Goal: Information Seeking & Learning: Find specific fact

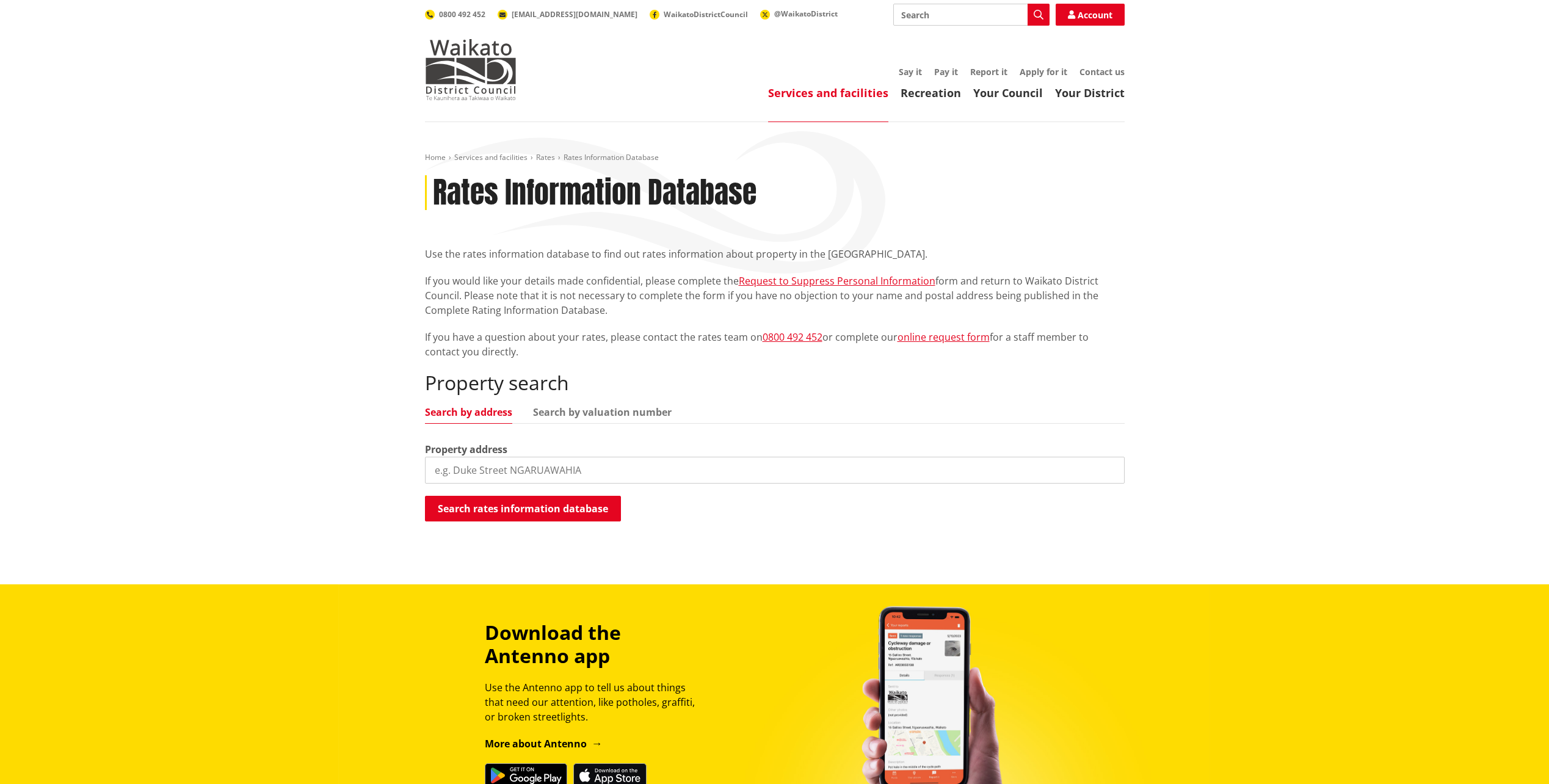
drag, startPoint x: 0, startPoint y: 0, endPoint x: 459, endPoint y: 469, distance: 656.2
click at [459, 469] on input "search" at bounding box center [774, 470] width 699 height 27
type input "[STREET_ADDRESS]"
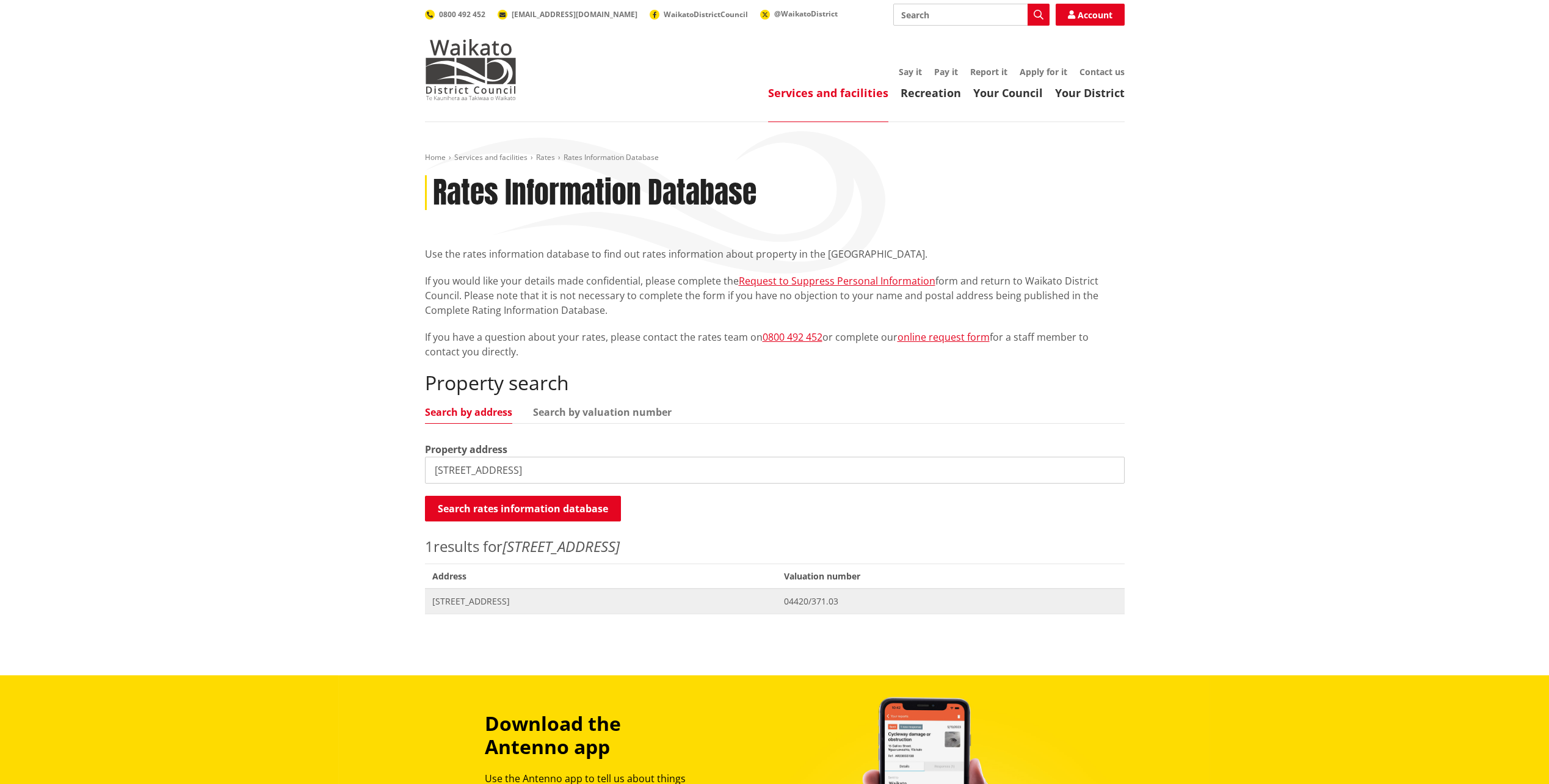
click at [525, 607] on span "[STREET_ADDRESS]" at bounding box center [601, 601] width 337 height 12
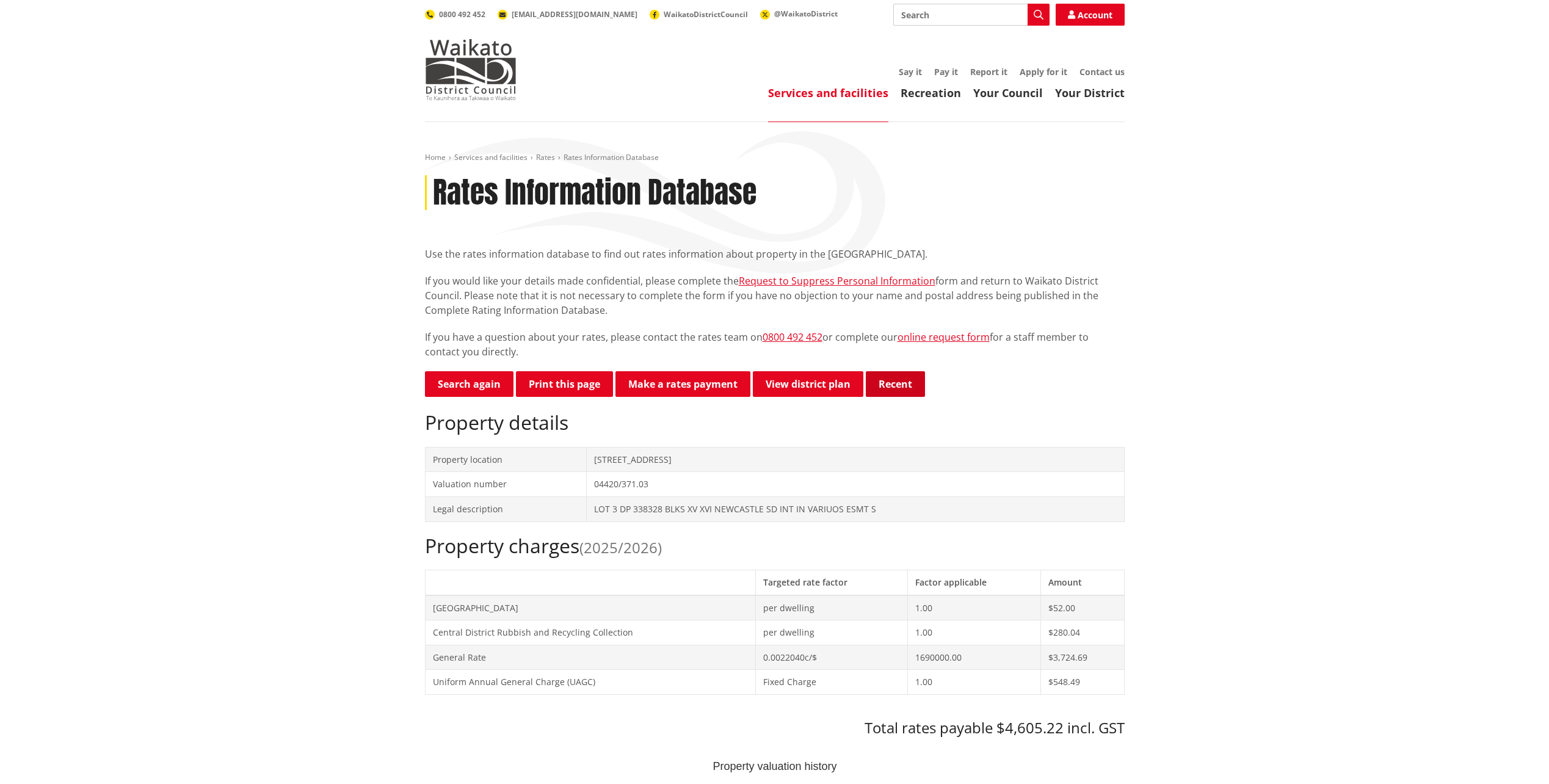
click at [896, 386] on button "Recent" at bounding box center [895, 384] width 59 height 25
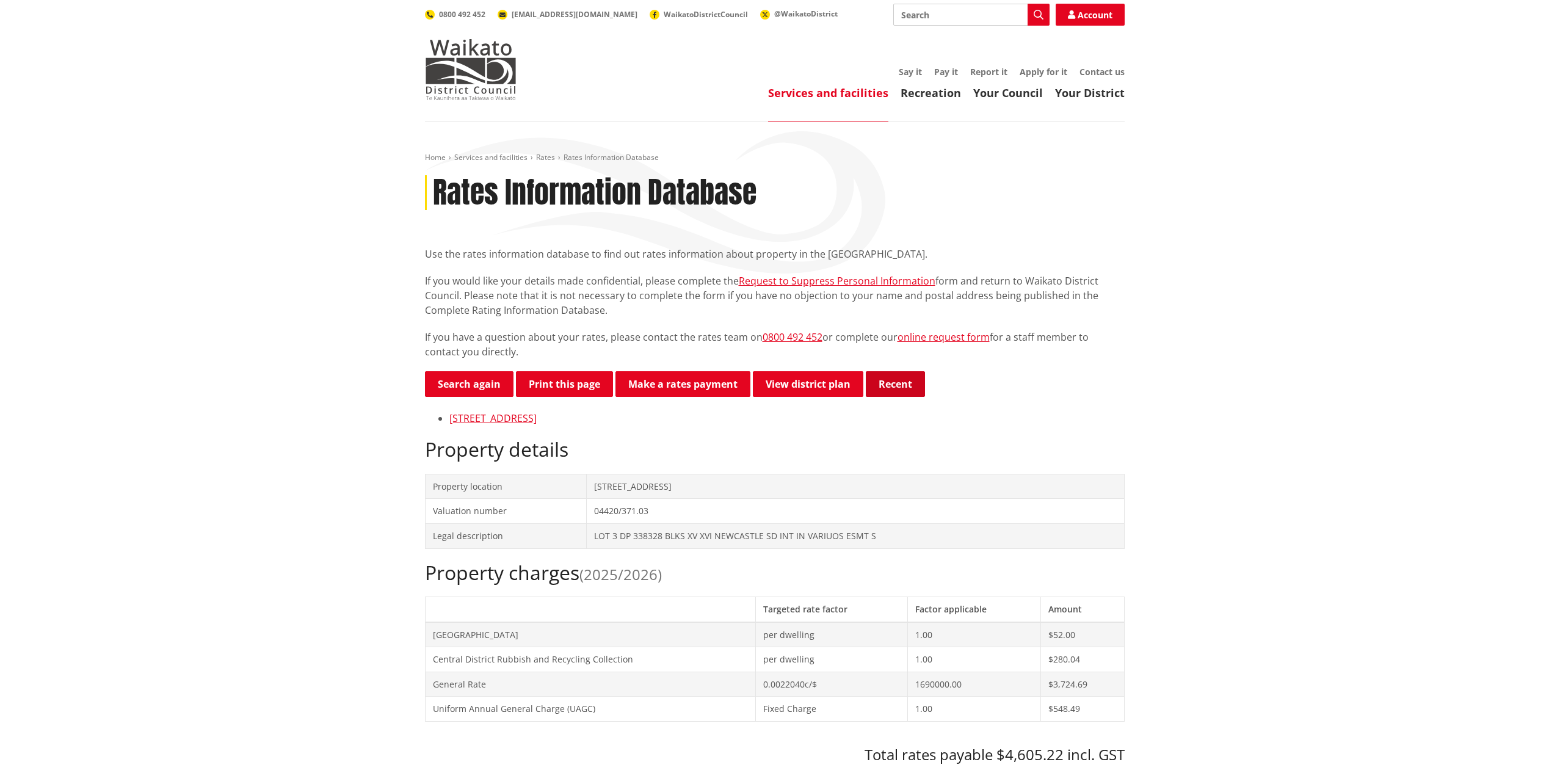
click at [890, 381] on button "Recent" at bounding box center [895, 384] width 59 height 25
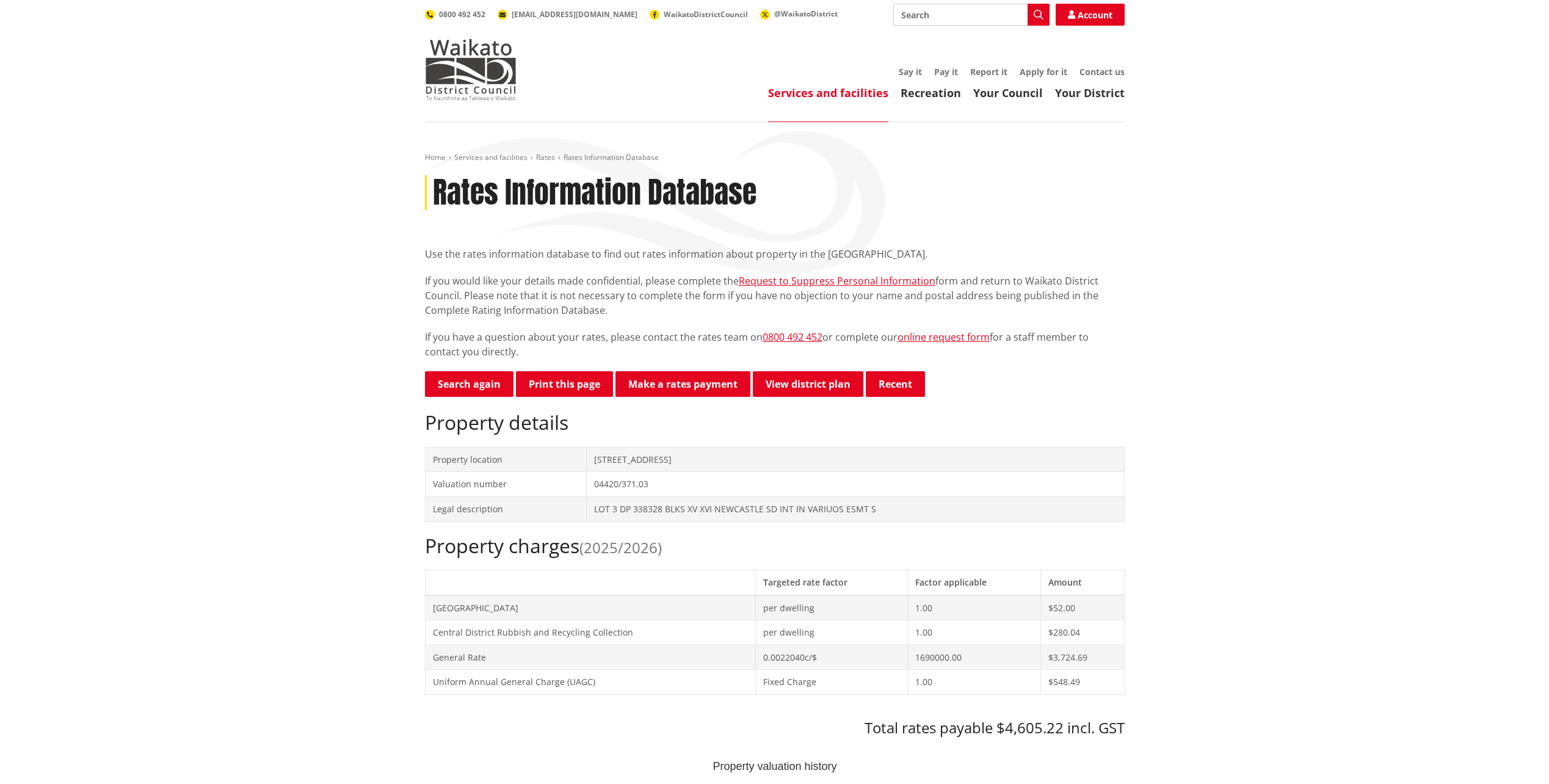
click at [979, 0] on header "Toggle search Toggle navigation Services and facilities Recreation Your Council…" at bounding box center [774, 61] width 1549 height 122
click at [966, 20] on input "Search" at bounding box center [972, 14] width 156 height 22
type input "find property owner"
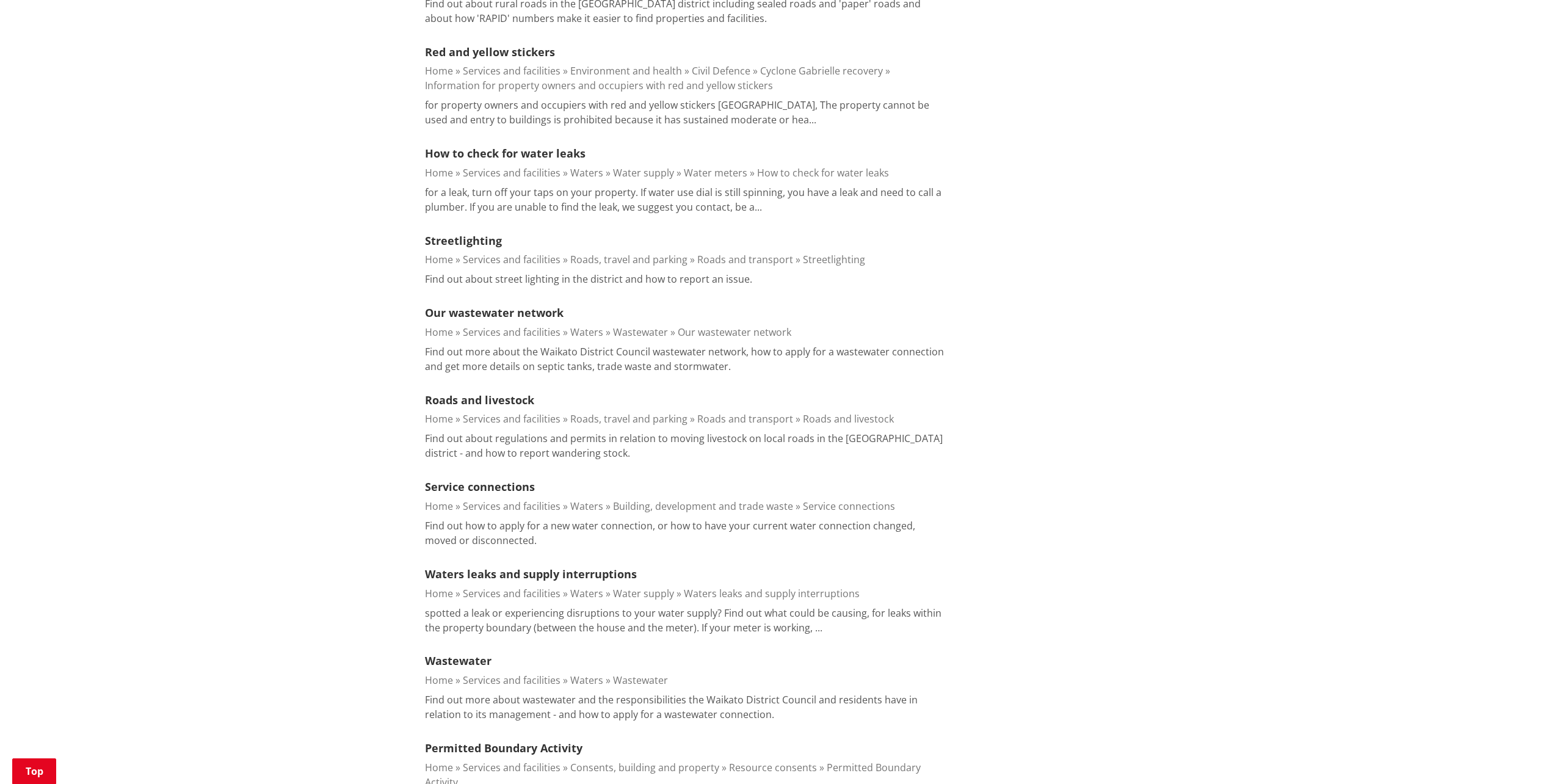
scroll to position [915, 0]
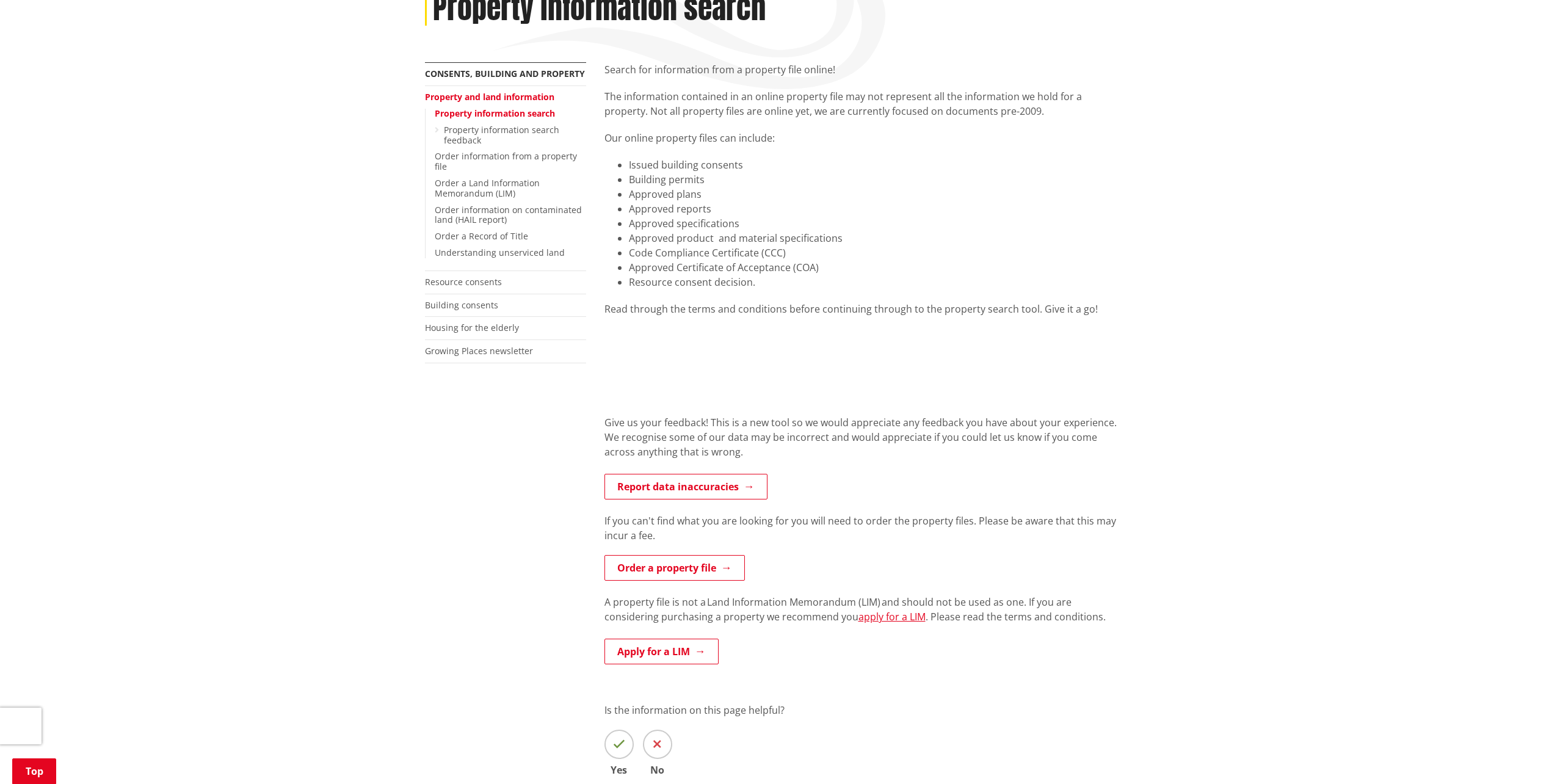
scroll to position [183, 0]
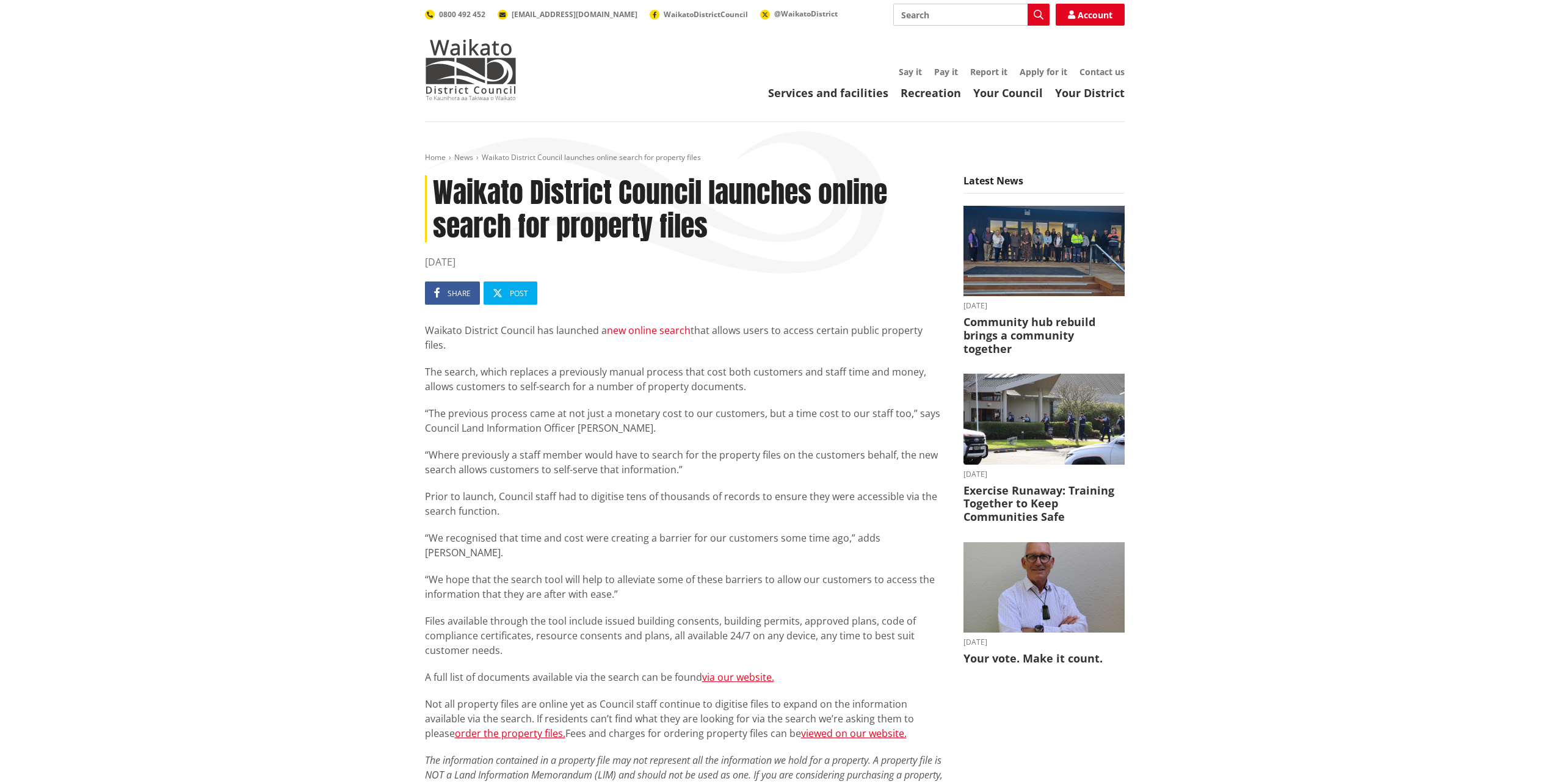
click at [637, 333] on link "new online search" at bounding box center [649, 331] width 84 height 14
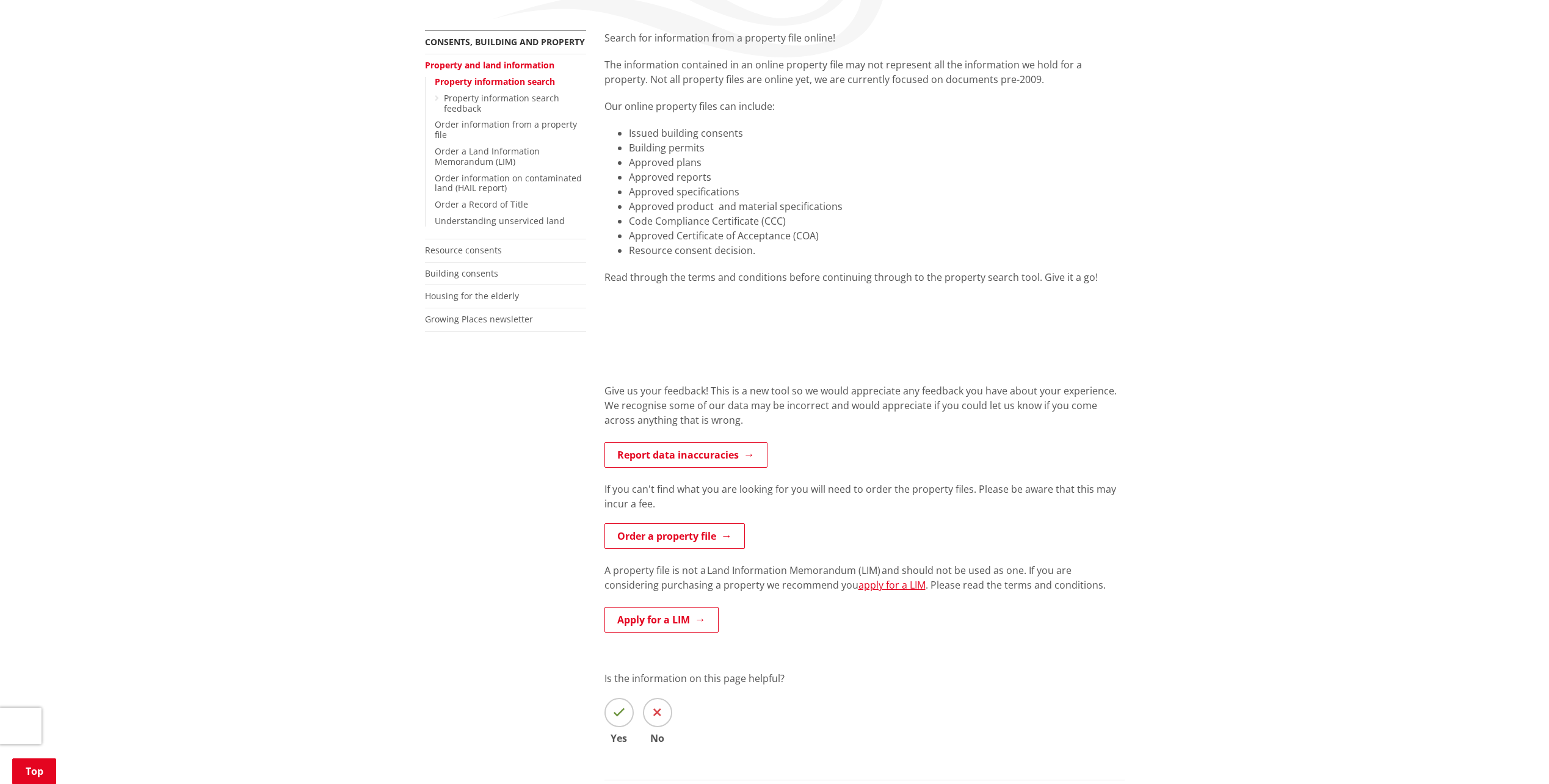
scroll to position [183, 0]
